Goal: Find specific page/section: Find specific page/section

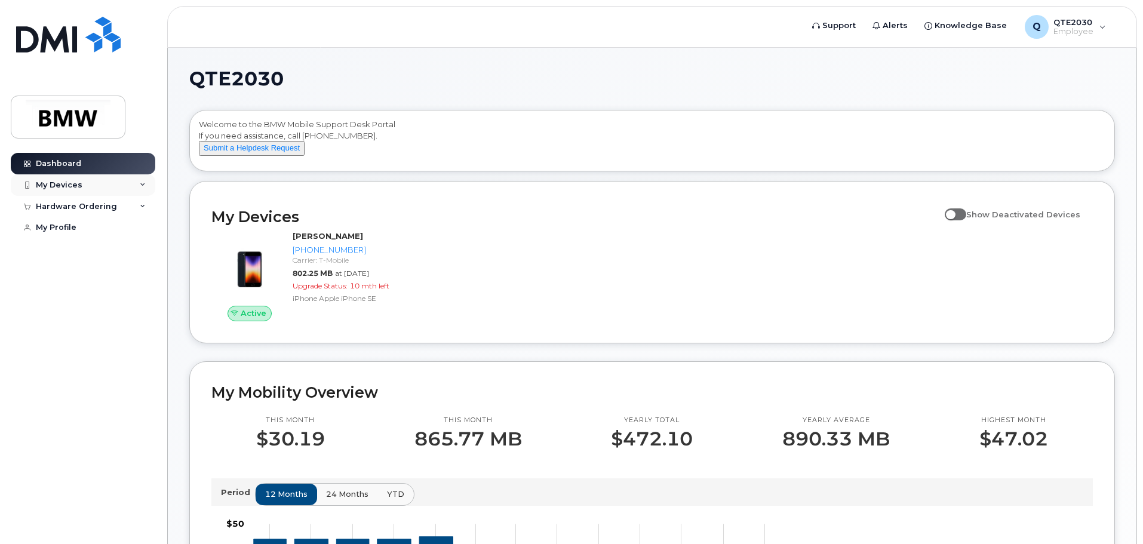
click at [85, 184] on div "My Devices" at bounding box center [83, 184] width 144 height 21
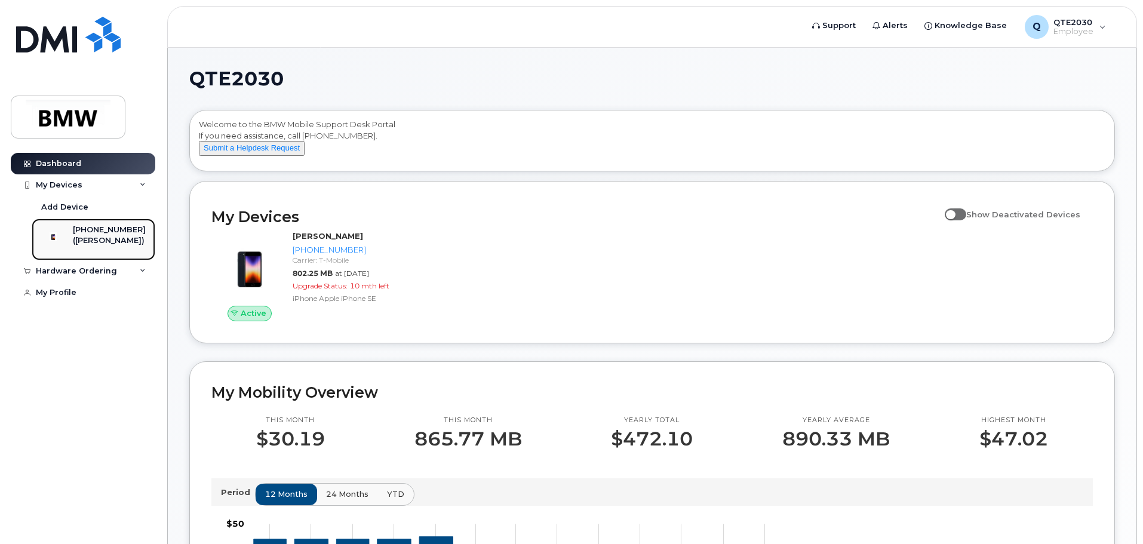
click at [103, 232] on div "[PHONE_NUMBER]" at bounding box center [109, 229] width 73 height 11
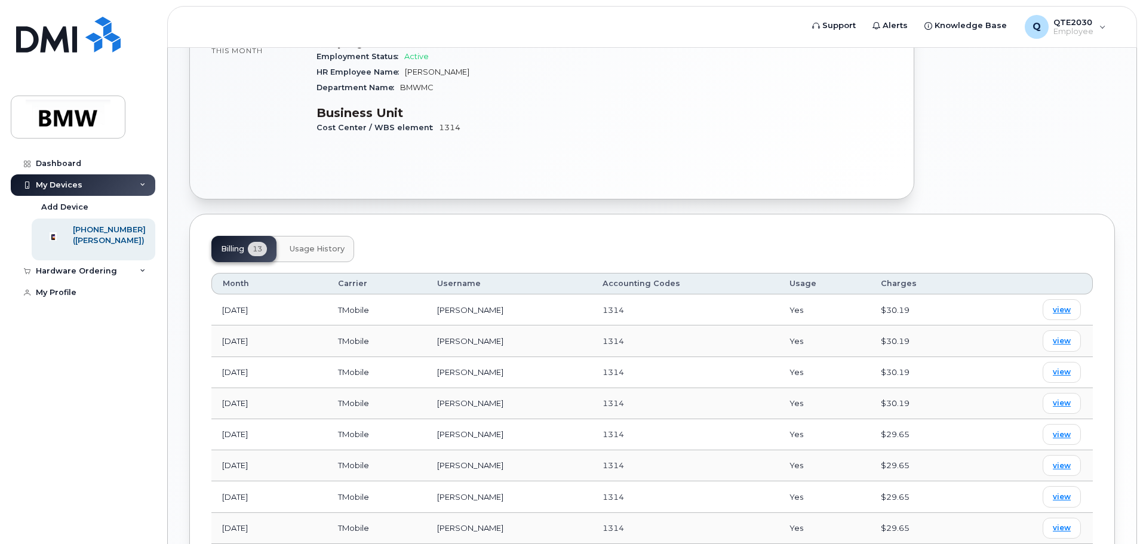
scroll to position [298, 0]
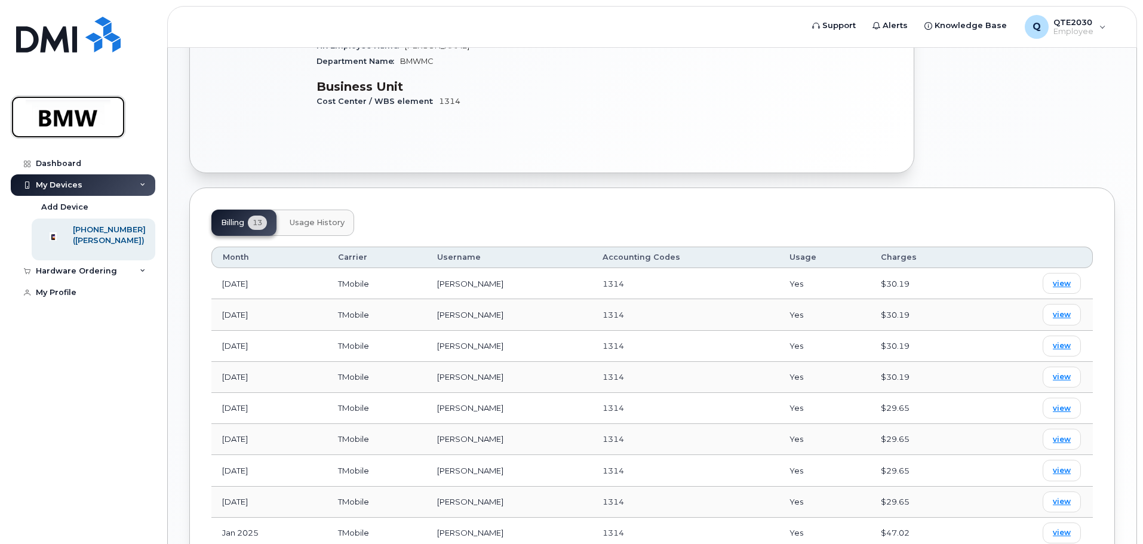
click at [85, 128] on img at bounding box center [68, 117] width 92 height 35
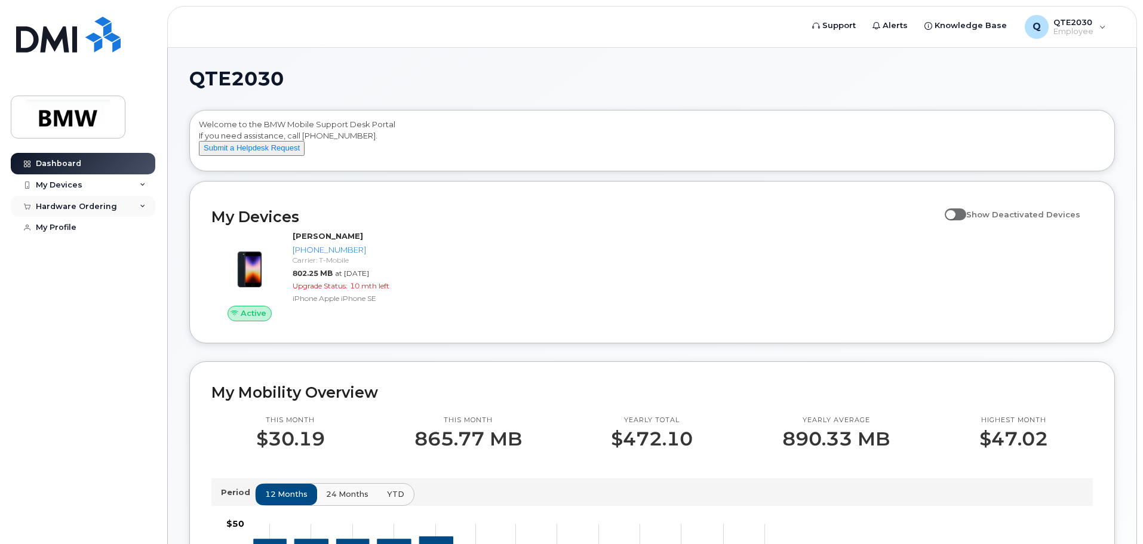
click at [137, 211] on div "Hardware Ordering" at bounding box center [83, 206] width 144 height 21
click at [137, 194] on div "My Devices" at bounding box center [83, 184] width 144 height 21
